Goal: Information Seeking & Learning: Learn about a topic

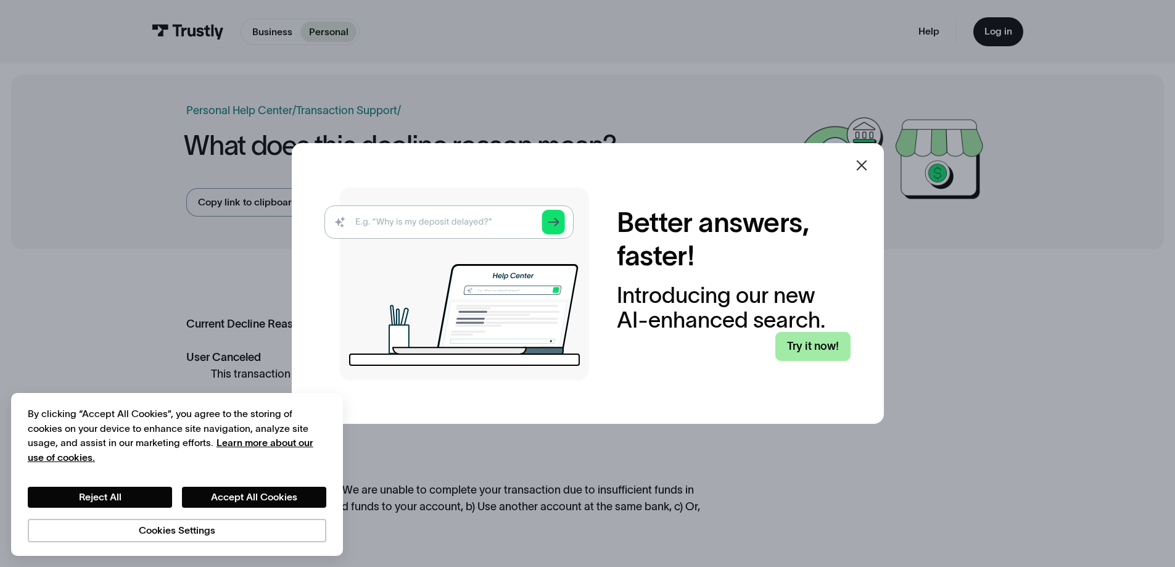
click at [809, 340] on link "Try it now!" at bounding box center [812, 346] width 75 height 29
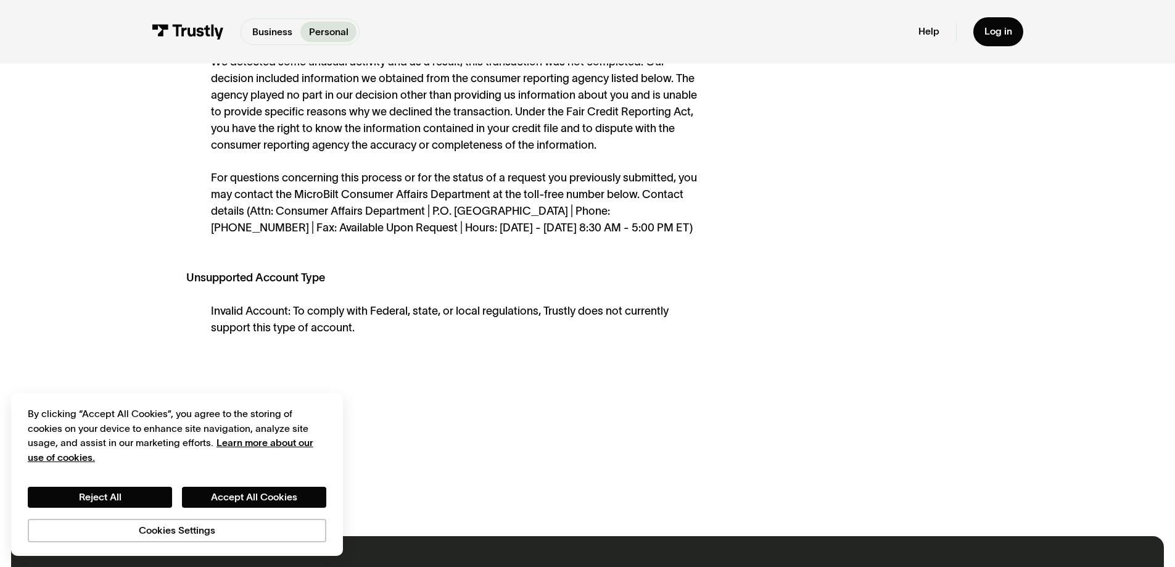
scroll to position [987, 0]
